Goal: Transaction & Acquisition: Purchase product/service

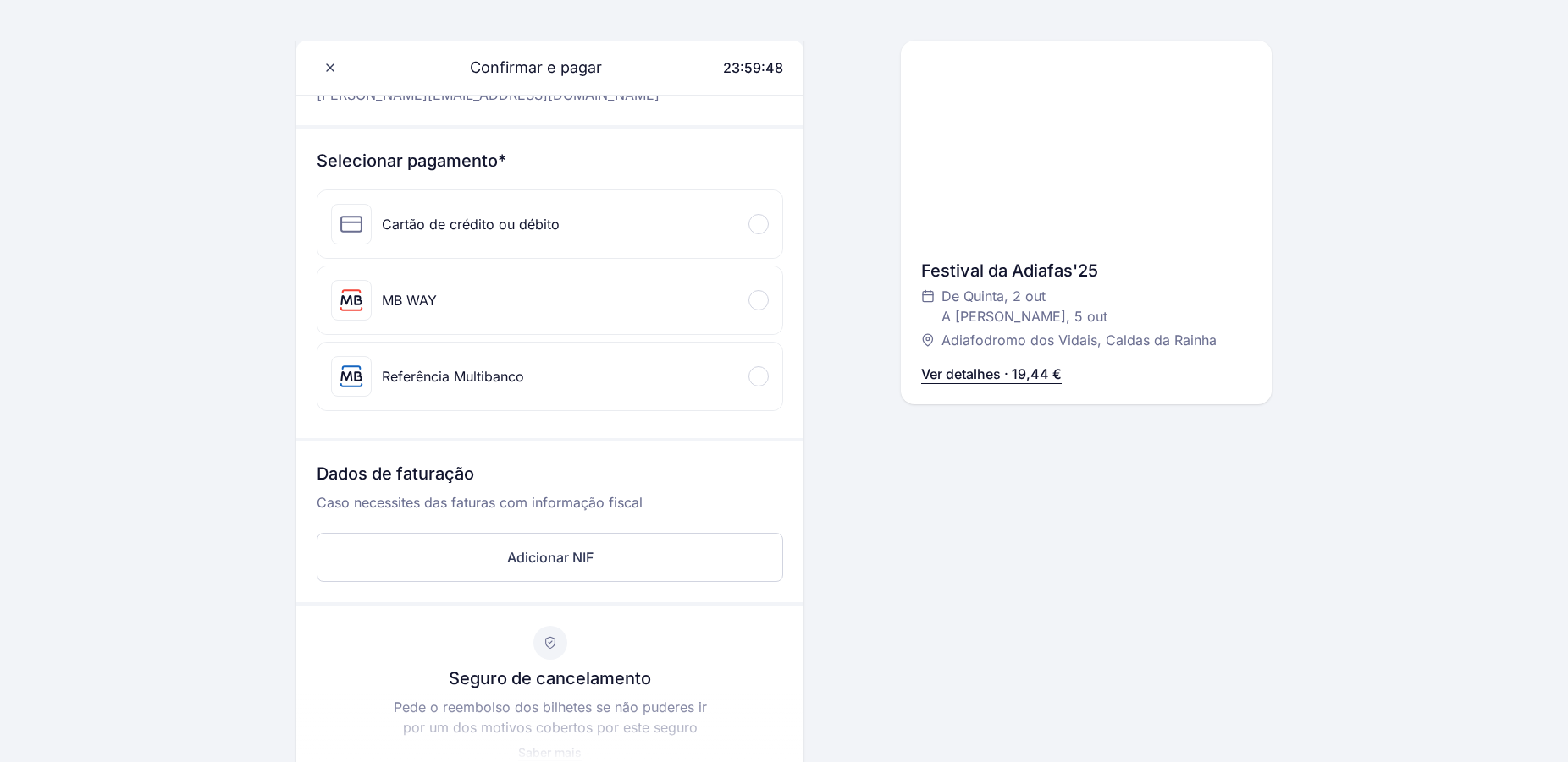
scroll to position [172, 0]
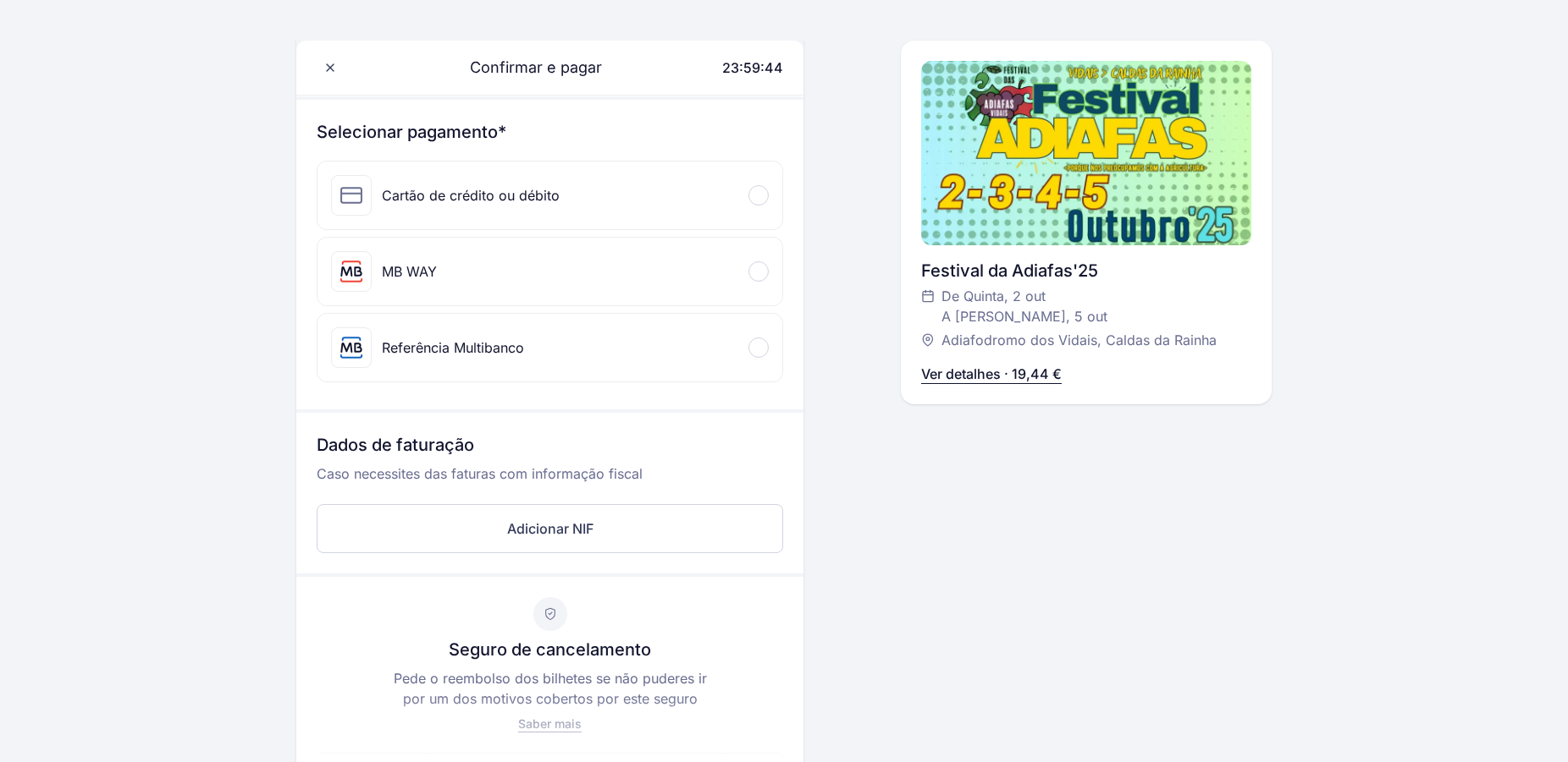
click at [759, 270] on span at bounding box center [758, 271] width 5 height 5
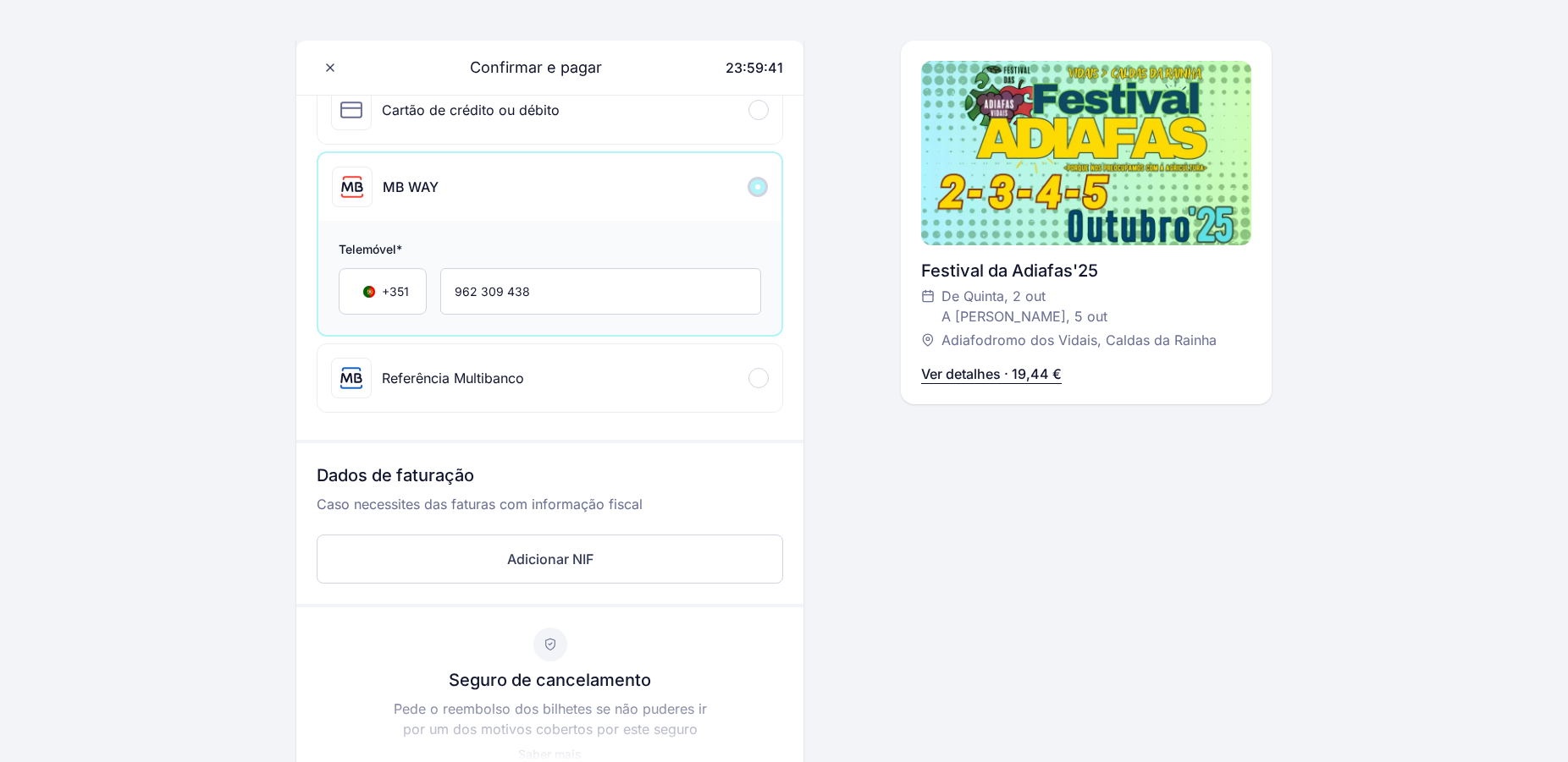
scroll to position [259, 0]
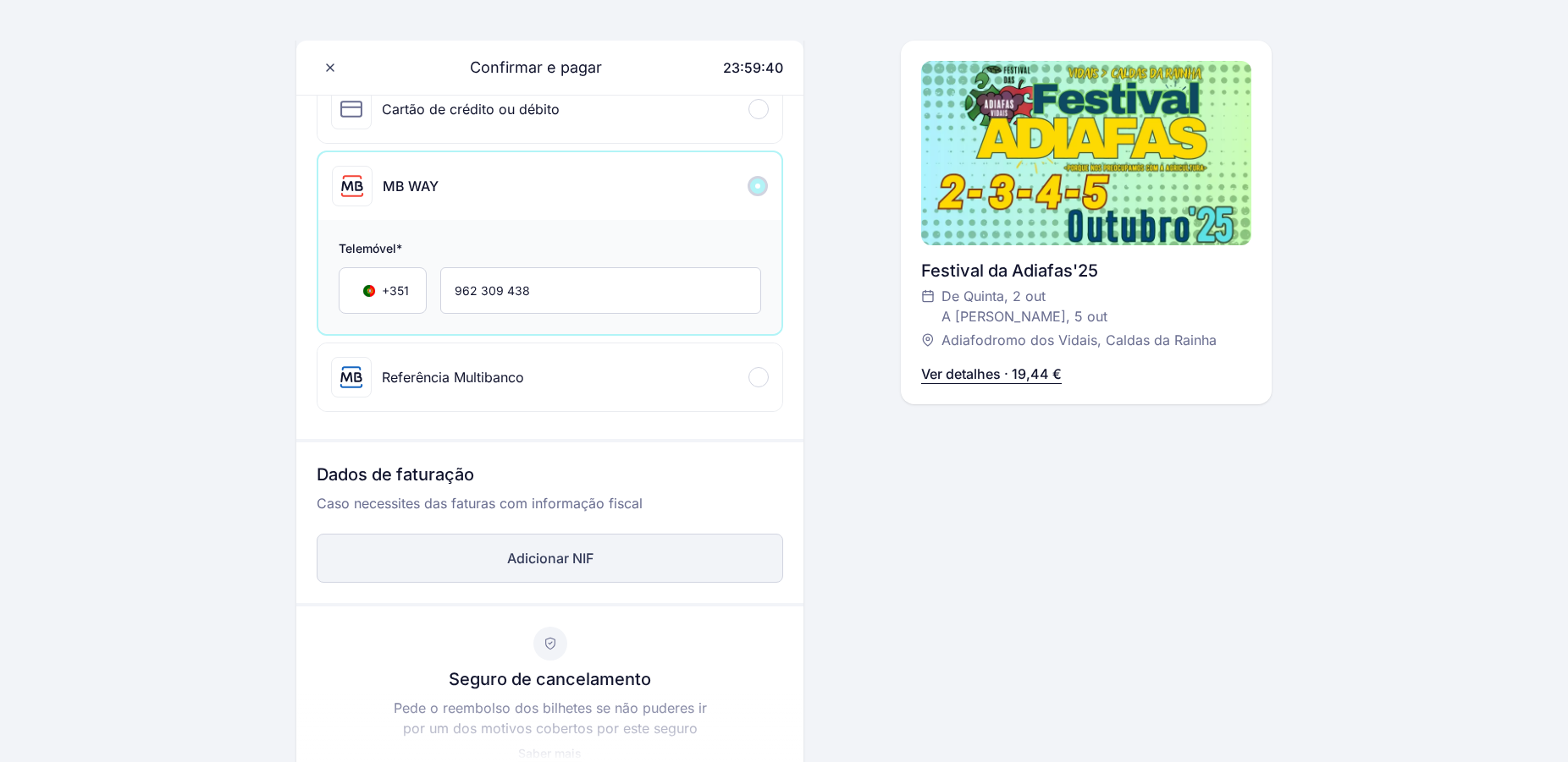
click at [443, 553] on button "Adicionar NIF" at bounding box center [550, 559] width 467 height 49
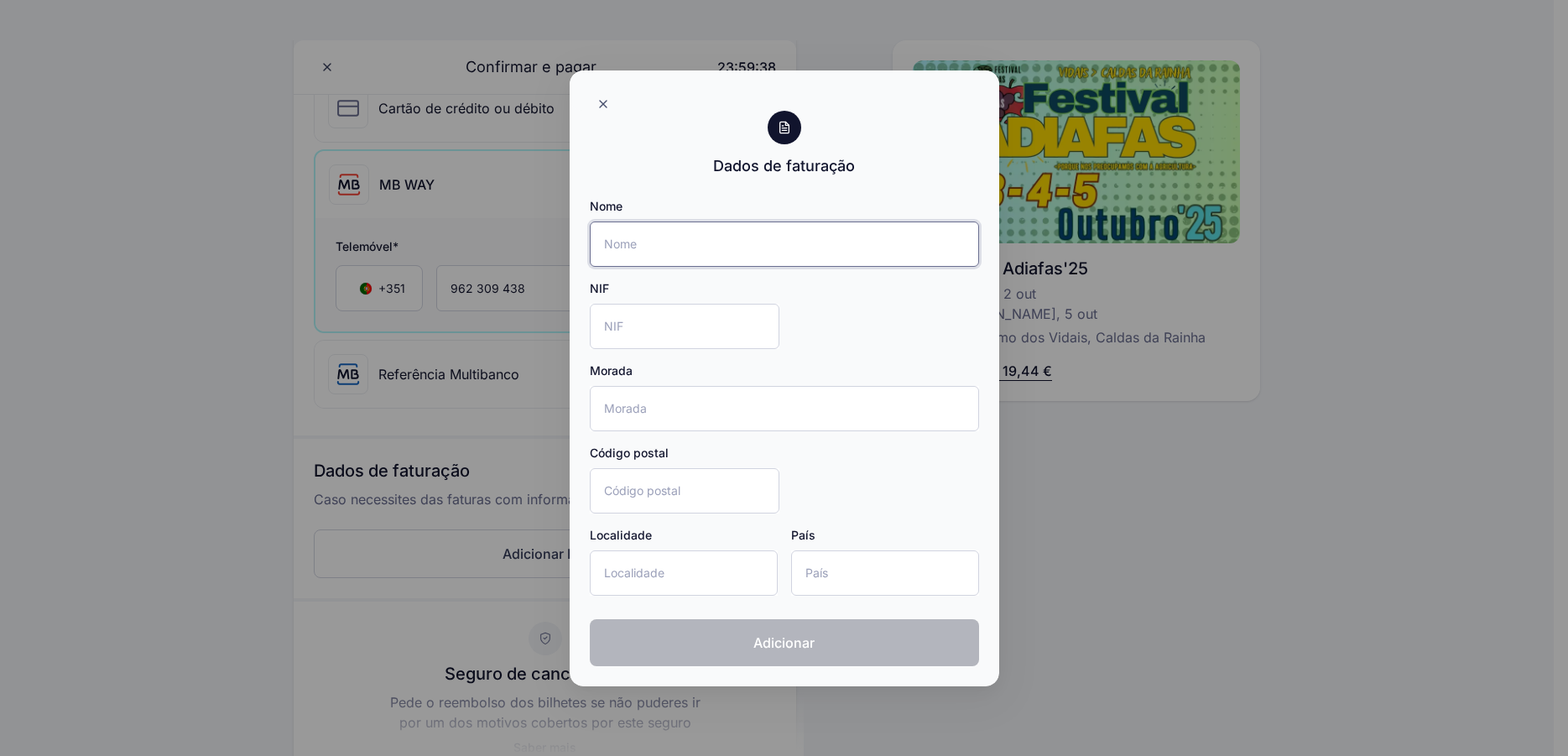
click at [696, 250] on input "Nome" at bounding box center [784, 244] width 389 height 46
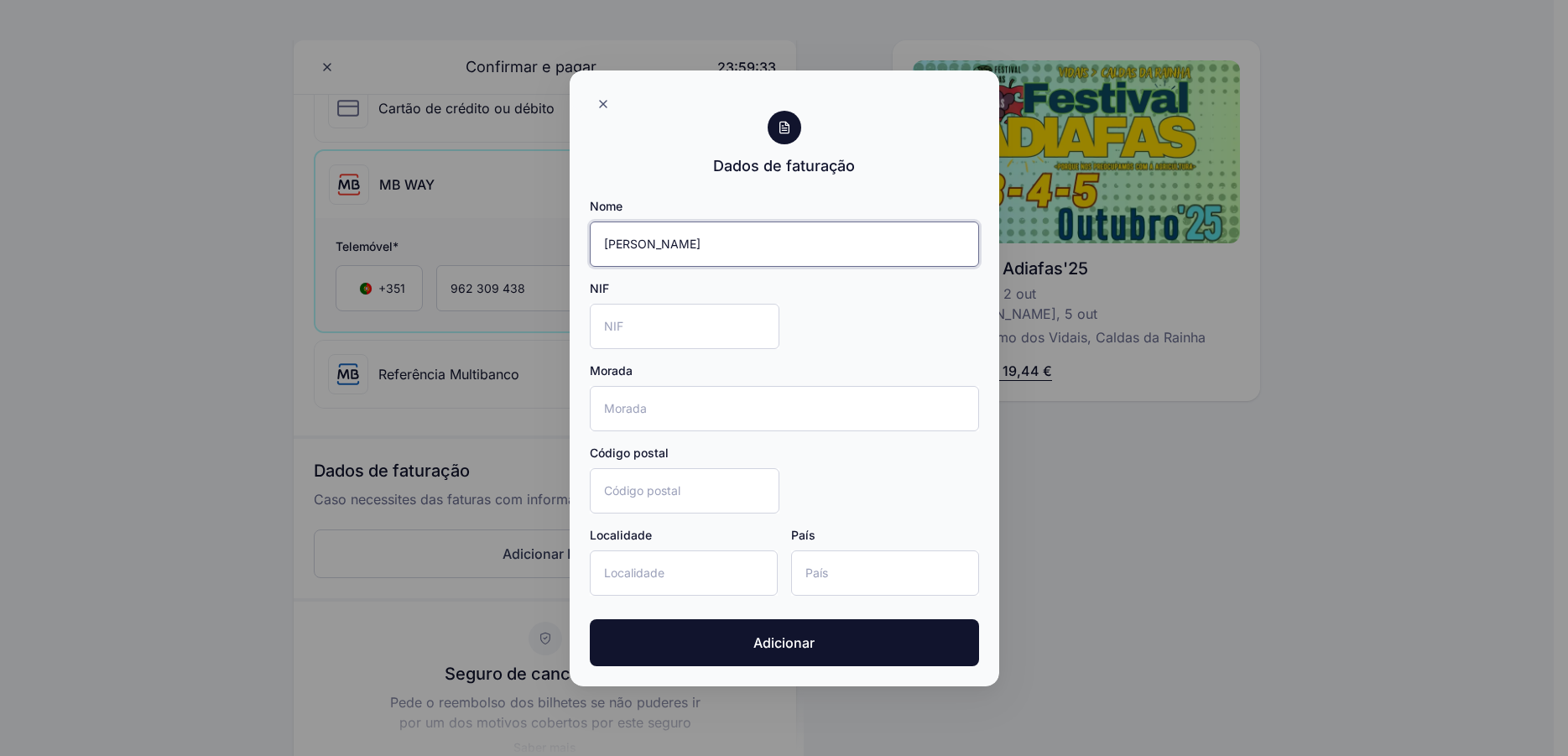
type input "[PERSON_NAME]"
click at [682, 336] on input "NIF" at bounding box center [684, 327] width 189 height 46
type input "202982734"
click at [661, 418] on input "Morada" at bounding box center [784, 409] width 389 height 46
type input "C"
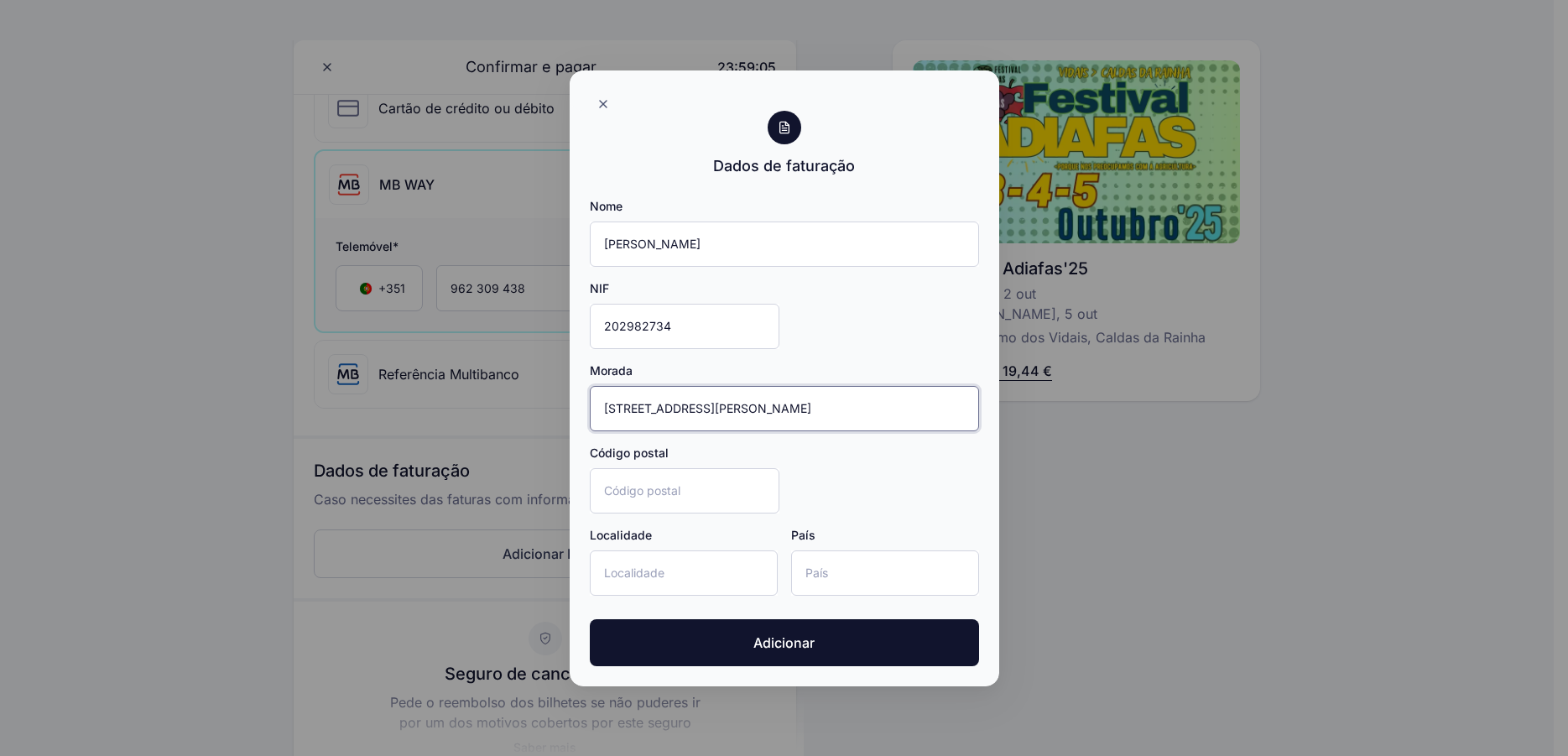
type input "[STREET_ADDRESS][PERSON_NAME]"
click at [642, 505] on input "Código postal" at bounding box center [684, 491] width 189 height 46
type input "2500-229"
click at [679, 573] on input "Localidade" at bounding box center [683, 573] width 187 height 46
type input "Caldas da Rainha"
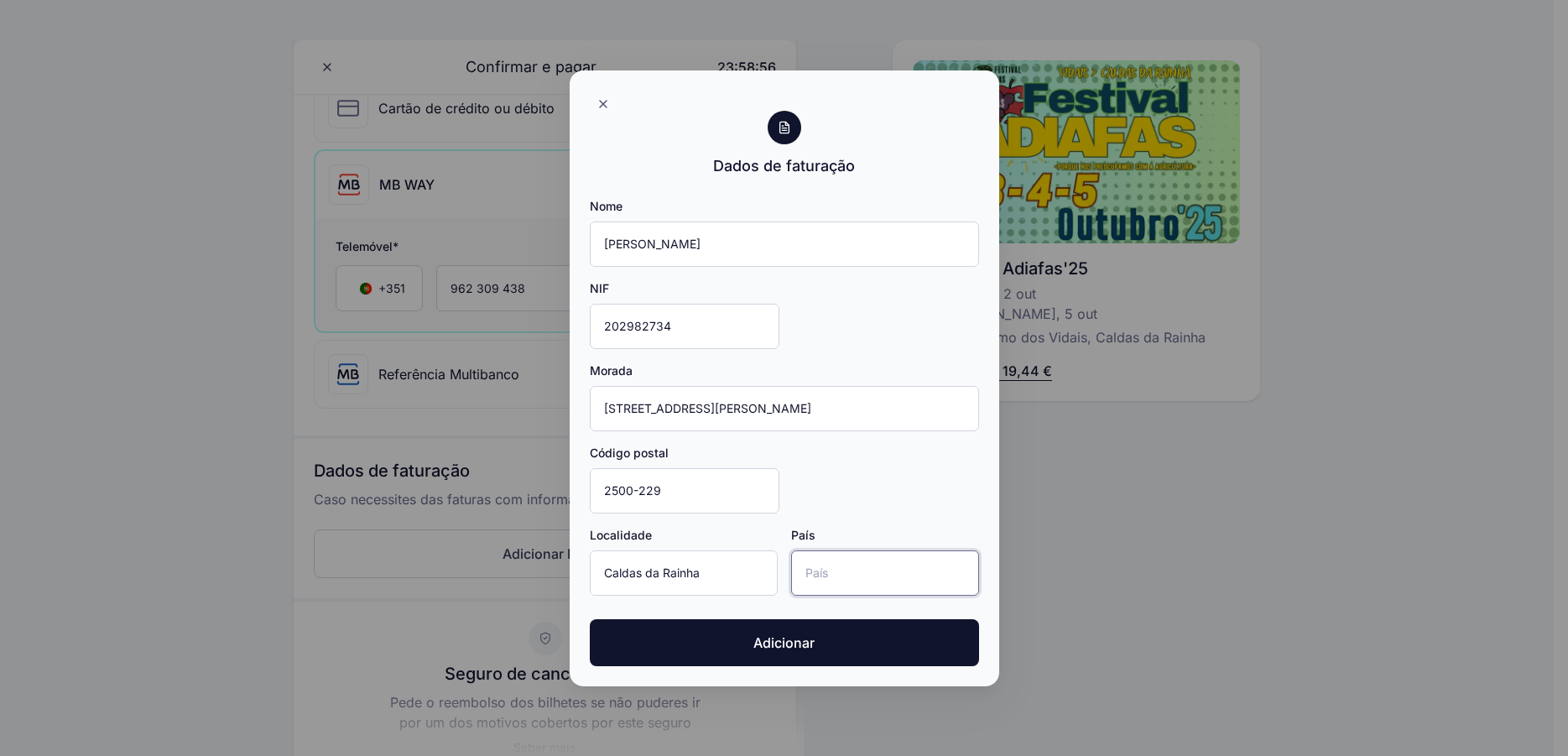
click at [822, 581] on input "País" at bounding box center [884, 573] width 187 height 46
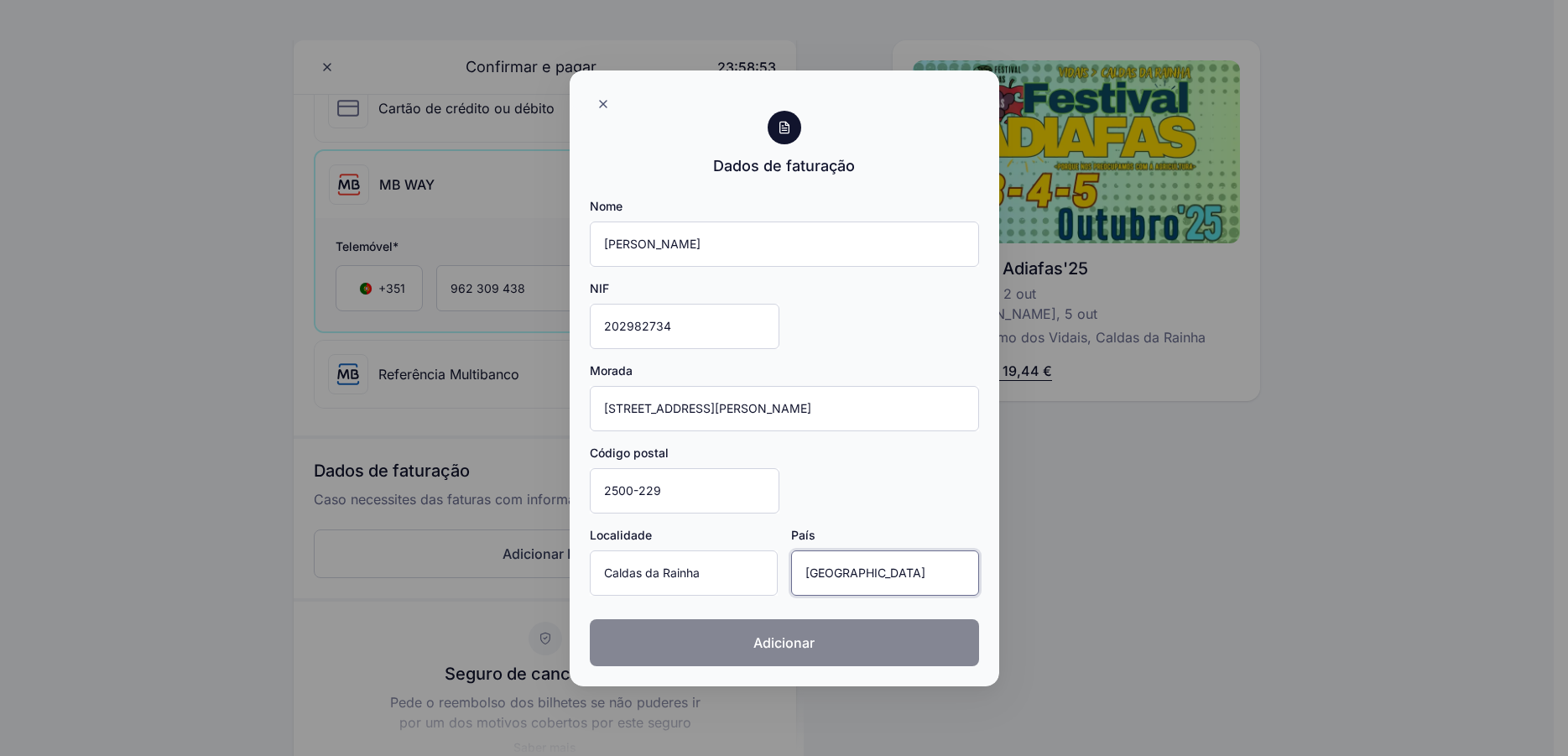
type input "[GEOGRAPHIC_DATA]"
click at [809, 646] on span "Adicionar" at bounding box center [784, 643] width 62 height 21
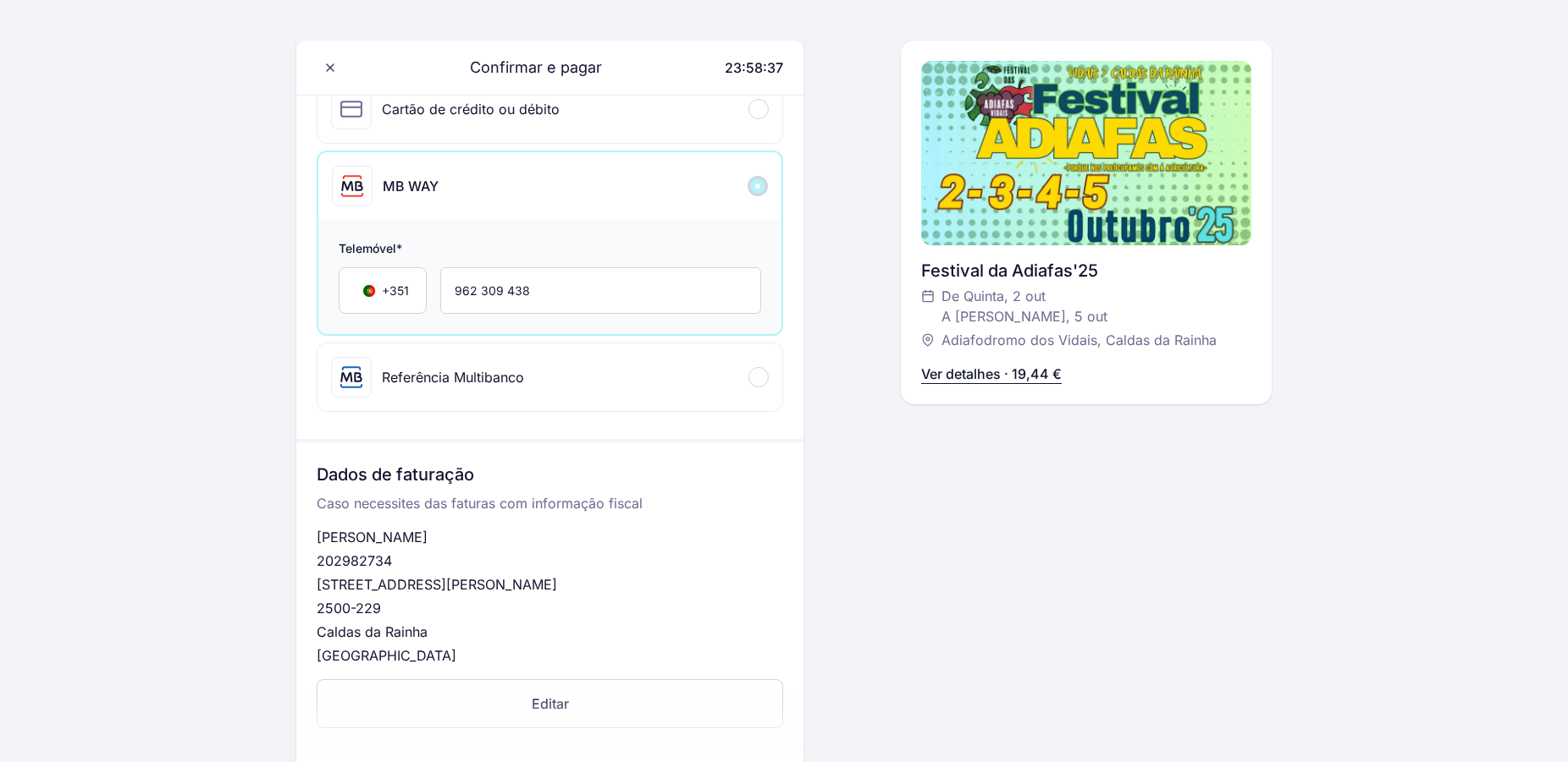
click at [1011, 377] on p "Ver detalhes · 19,44 €" at bounding box center [991, 374] width 140 height 21
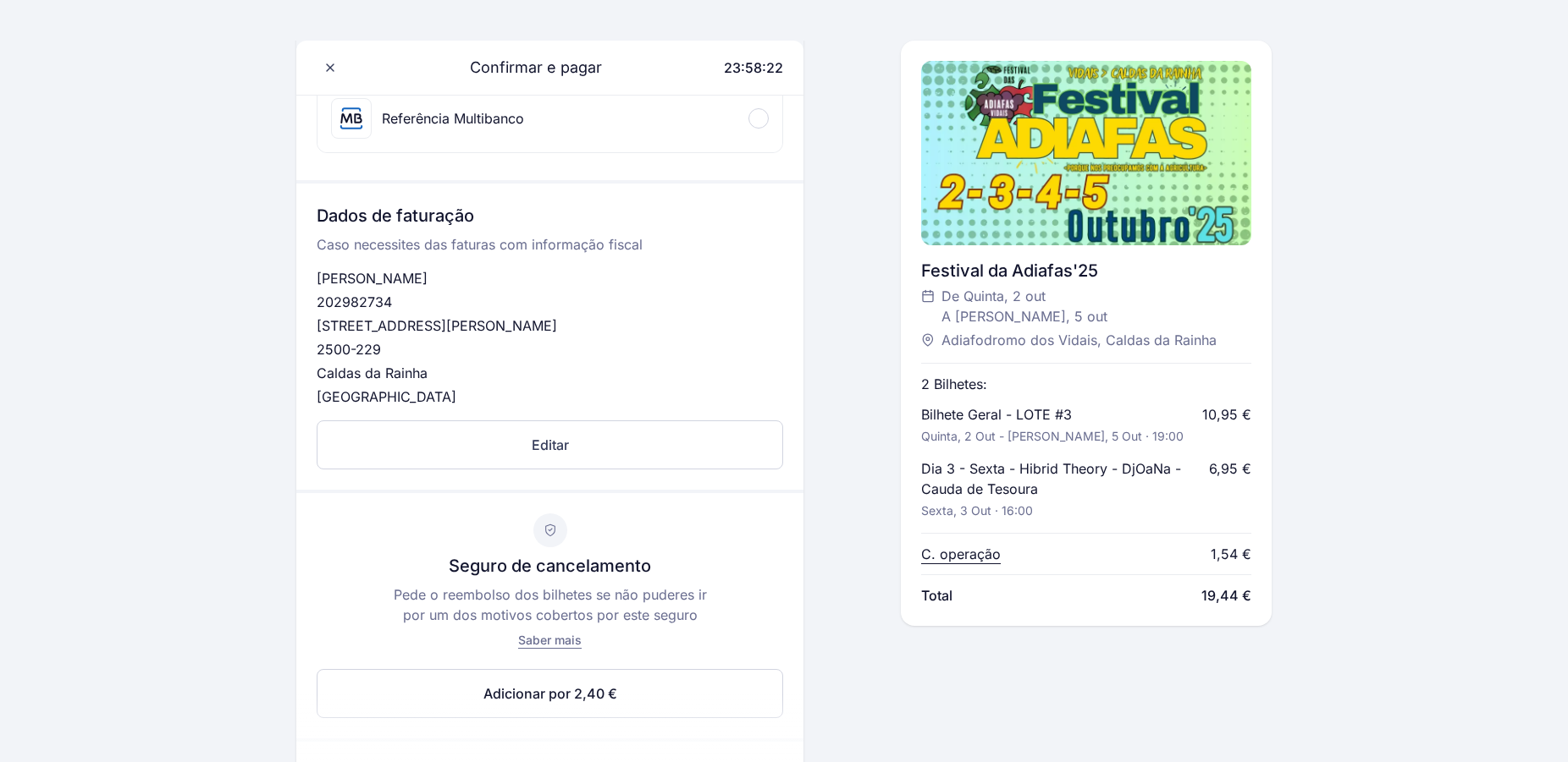
scroll to position [828, 0]
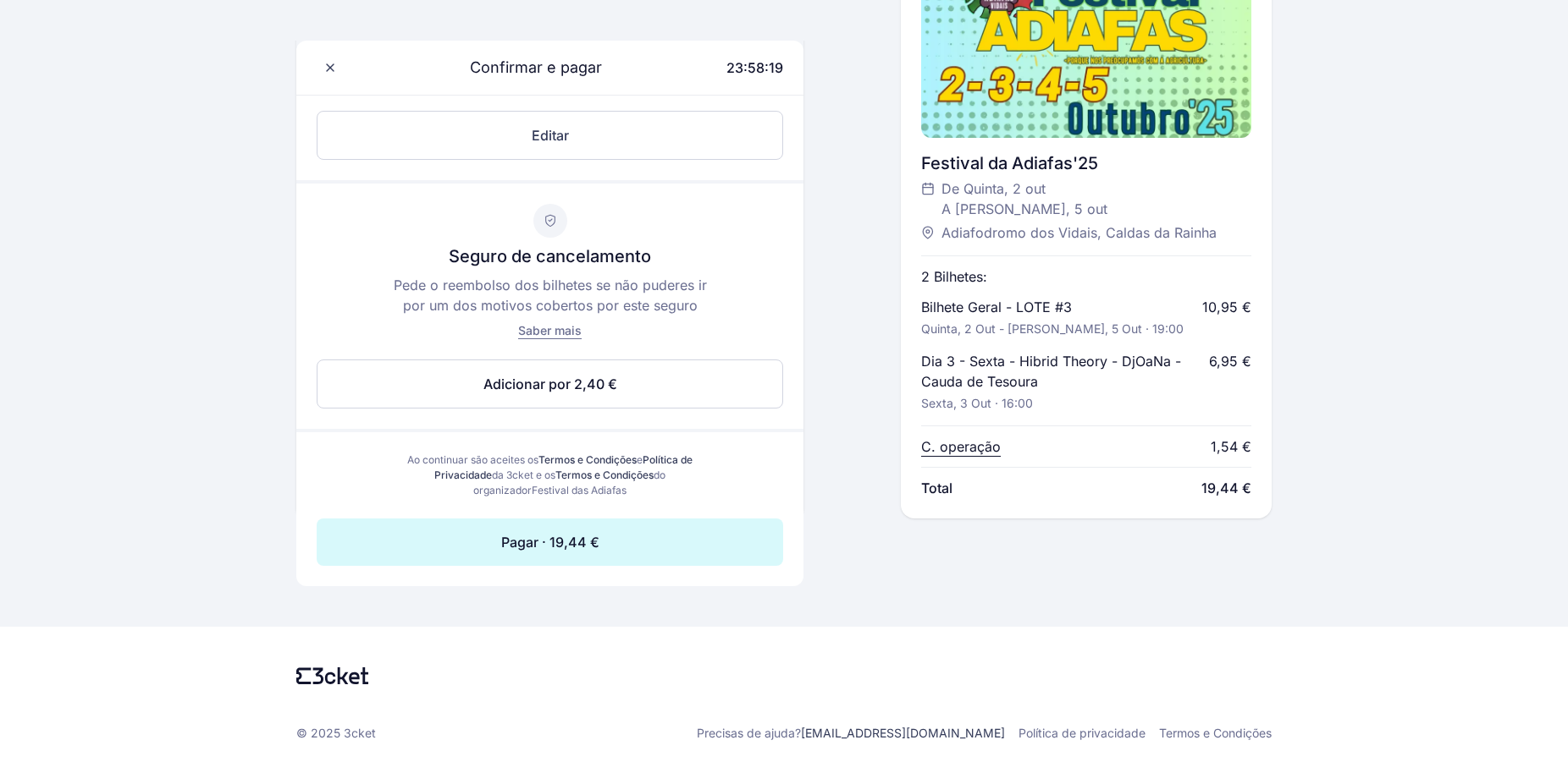
click at [509, 545] on span "Pagar · 19,44 €" at bounding box center [550, 543] width 98 height 21
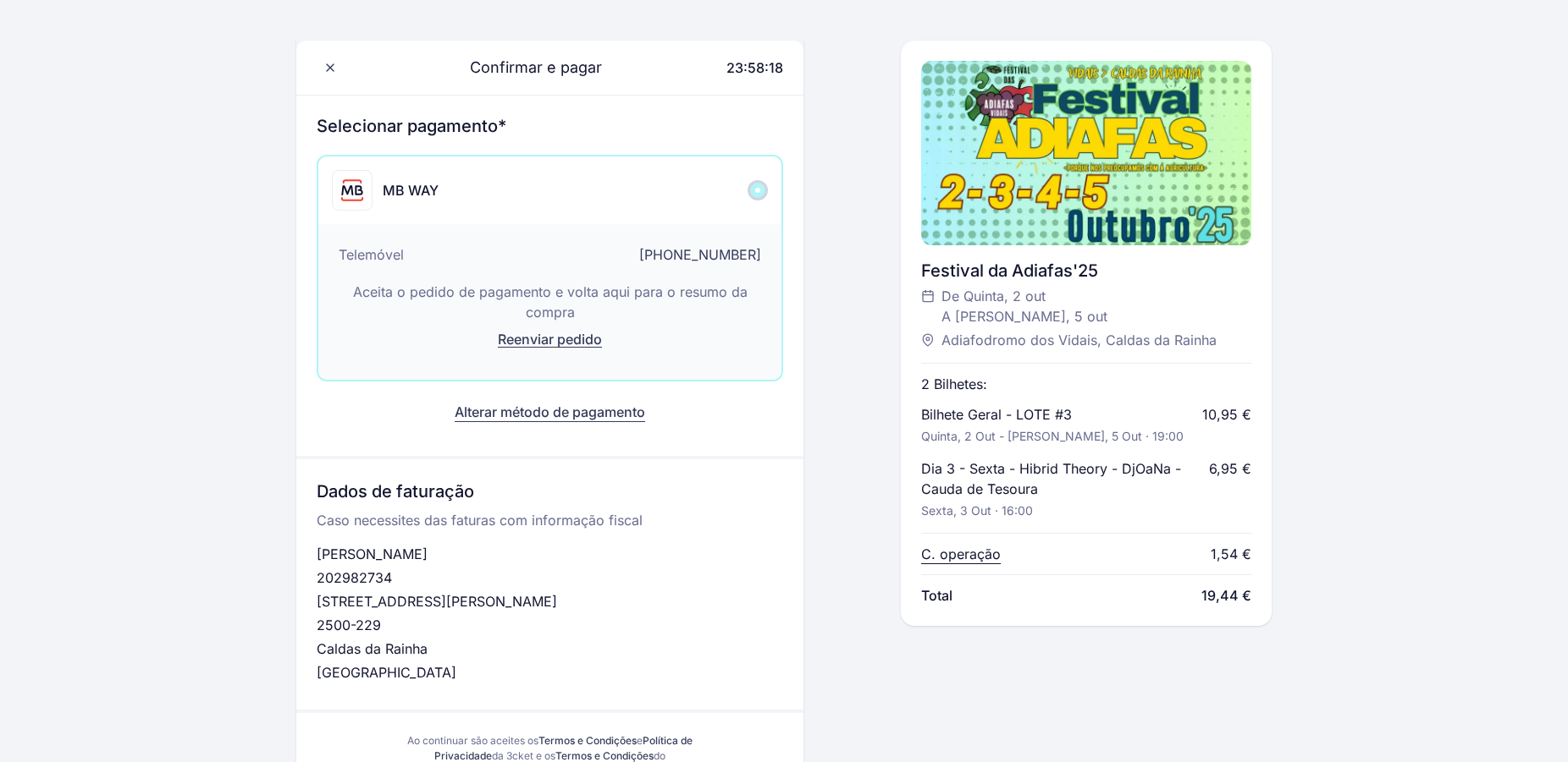
scroll to position [178, 0]
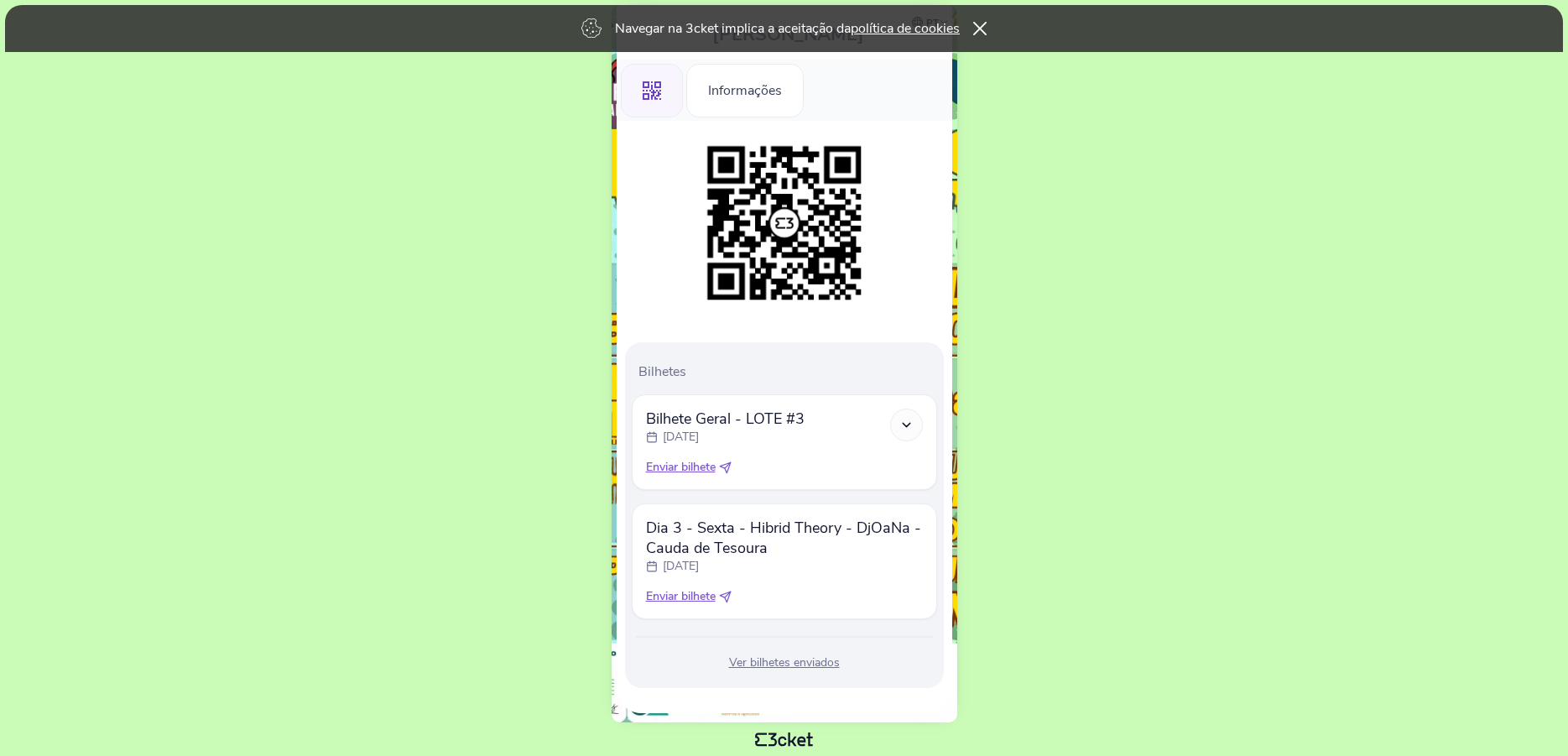
scroll to position [45, 0]
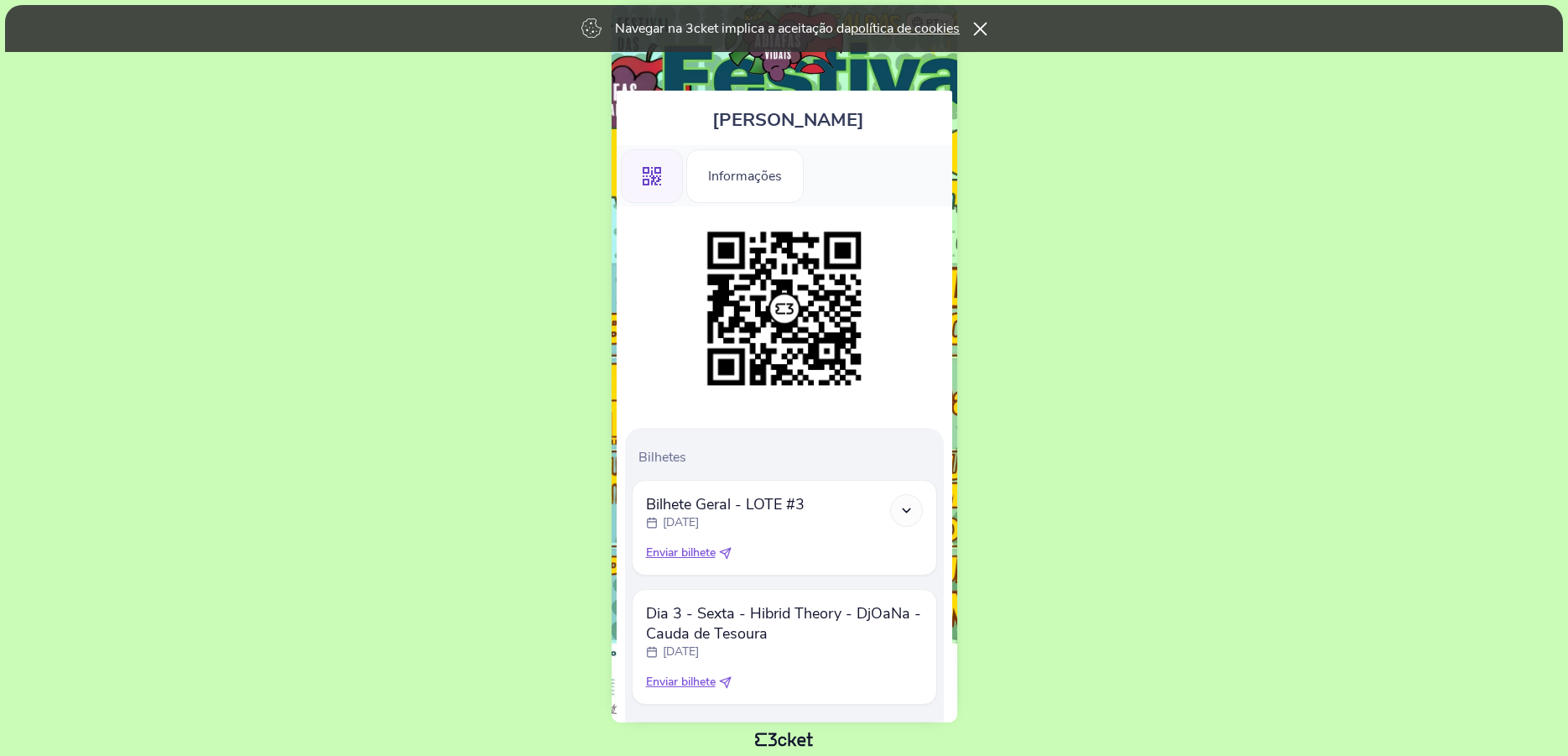
click at [987, 29] on icon at bounding box center [979, 28] width 13 height 13
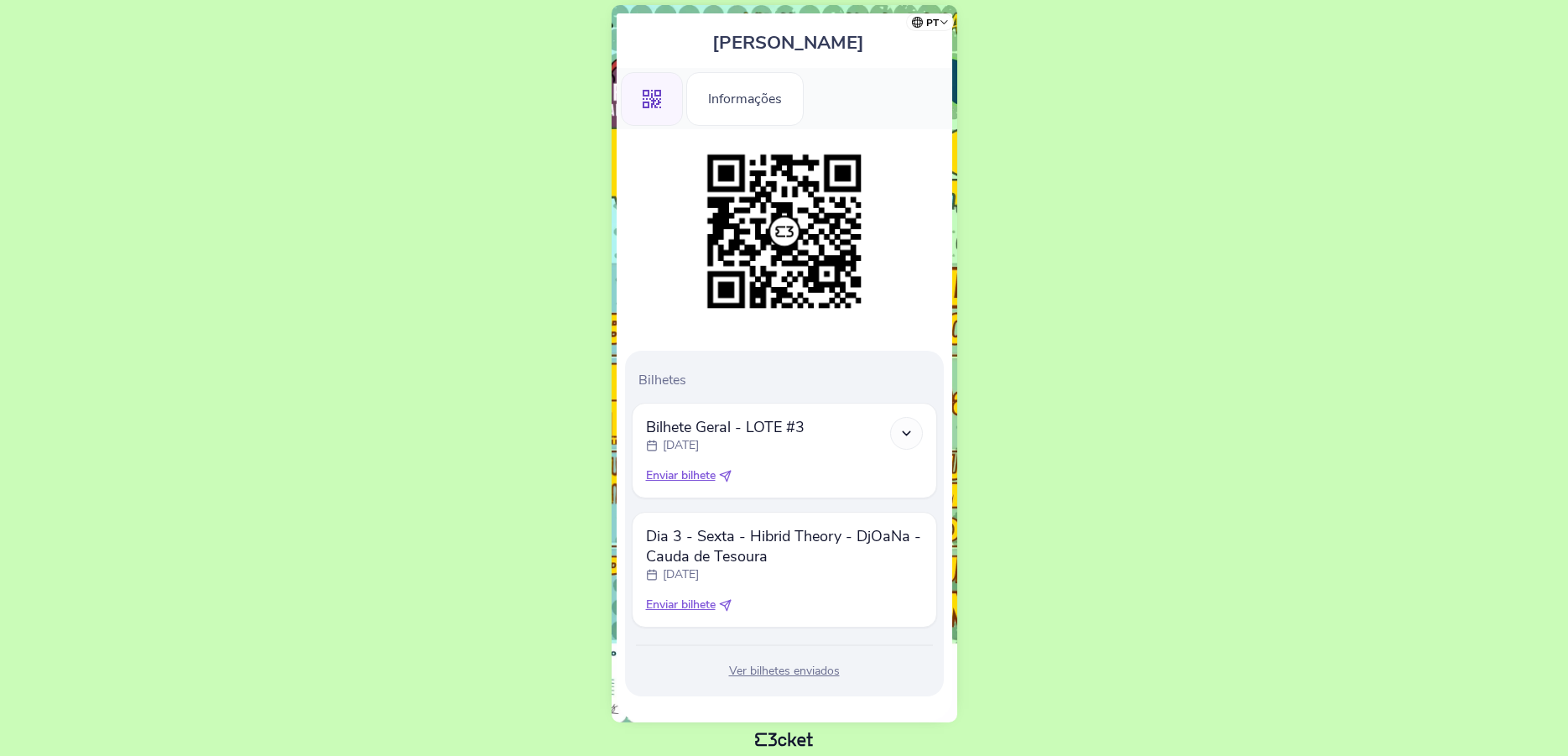
scroll to position [130, 0]
